Goal: Transaction & Acquisition: Purchase product/service

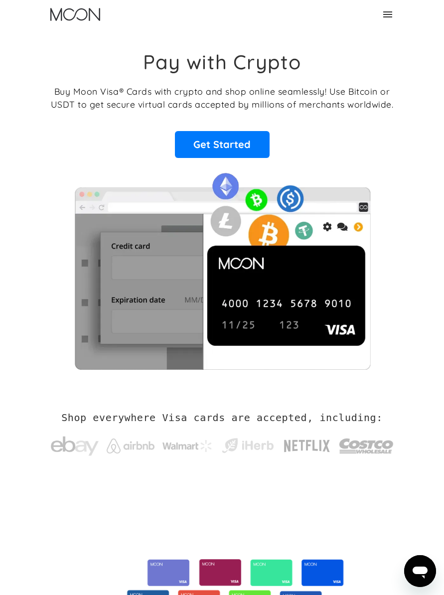
click at [238, 144] on link "Get Started" at bounding box center [222, 144] width 95 height 27
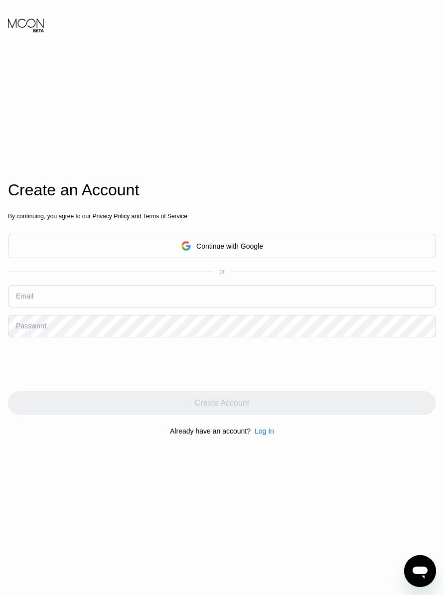
click at [259, 253] on div "Continue with Google" at bounding box center [222, 245] width 82 height 15
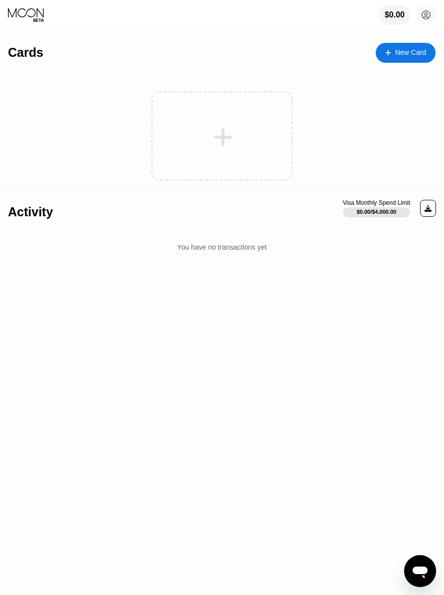
click at [234, 127] on div at bounding box center [222, 137] width 123 height 22
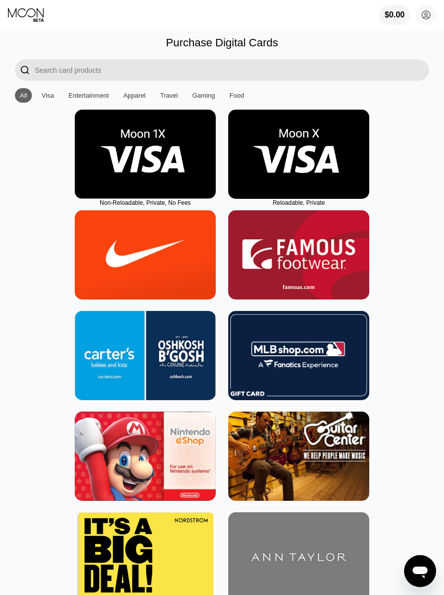
click at [196, 69] on input "Search card products" at bounding box center [232, 69] width 394 height 21
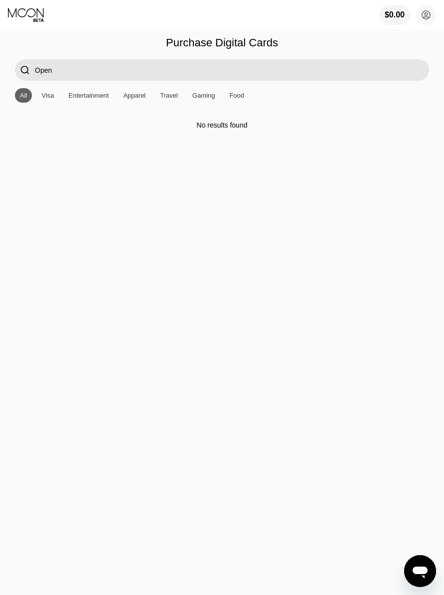
click at [54, 99] on div "Visa" at bounding box center [47, 95] width 12 height 7
click at [375, 73] on input "Open" at bounding box center [232, 69] width 394 height 21
type input "O"
click at [29, 93] on div "All" at bounding box center [23, 95] width 17 height 14
click at [227, 67] on input "Chat" at bounding box center [232, 69] width 394 height 21
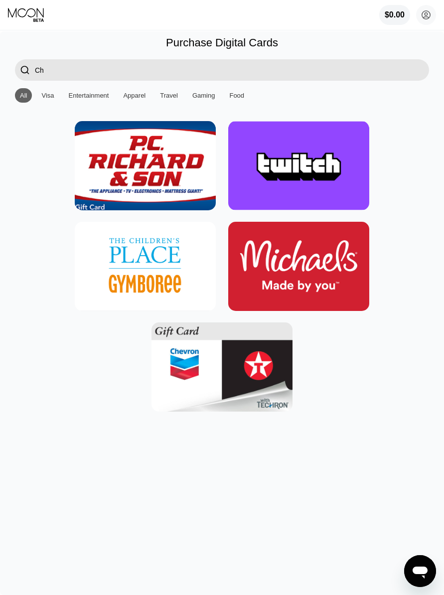
type input "C"
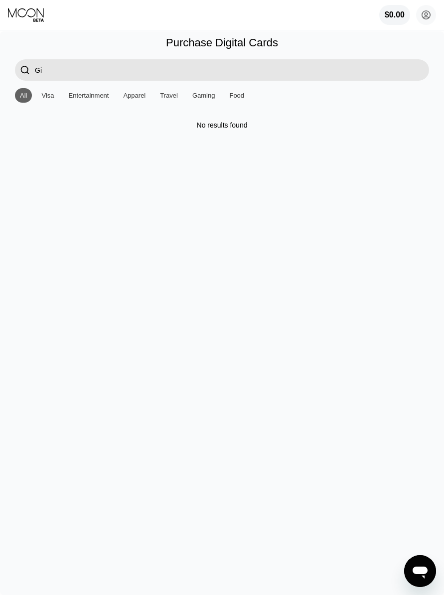
type input "G"
